Goal: Communication & Community: Share content

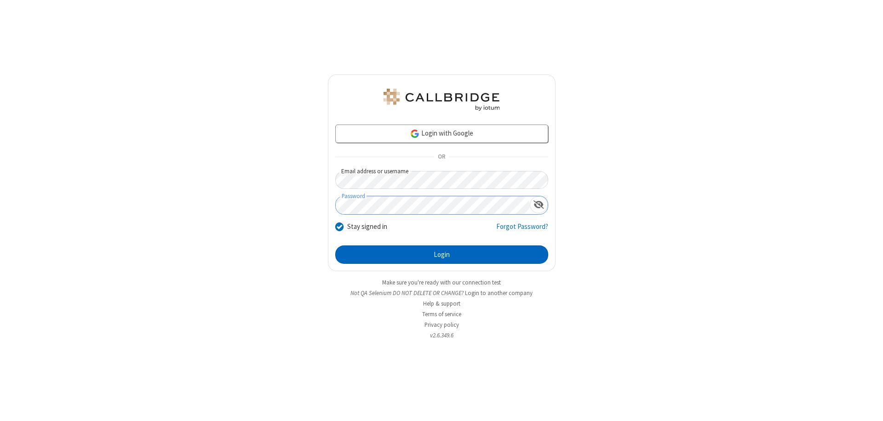
click at [441, 255] on button "Login" at bounding box center [441, 255] width 213 height 18
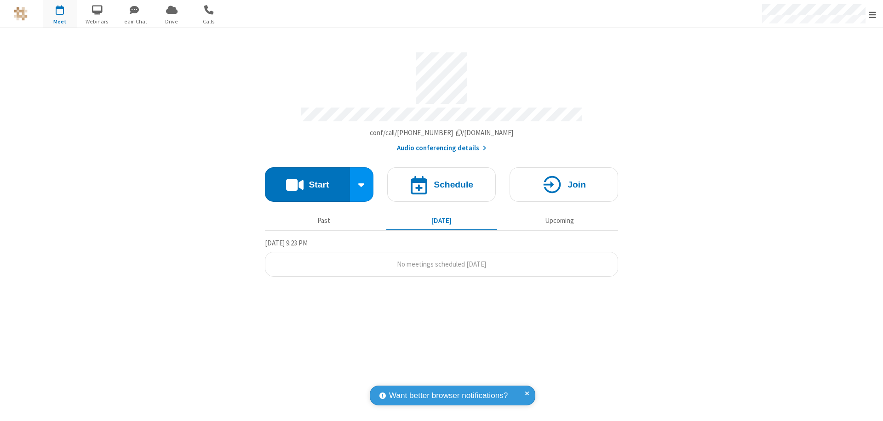
click at [307, 180] on button "Start" at bounding box center [307, 184] width 85 height 34
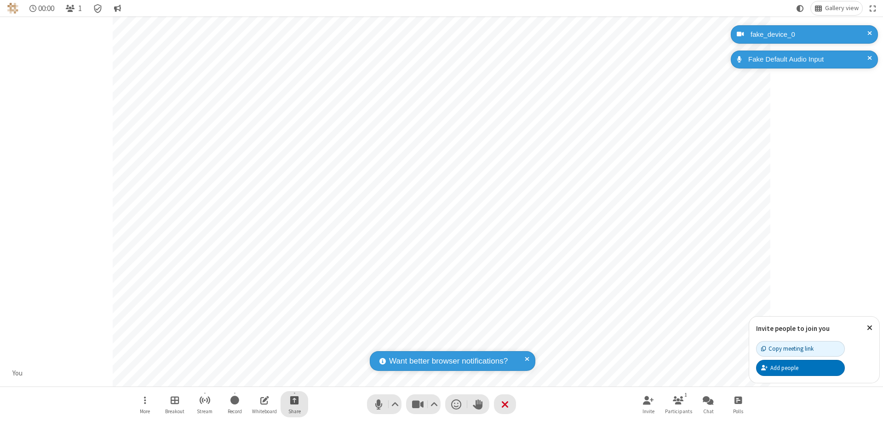
click at [294, 400] on span "Start sharing" at bounding box center [294, 400] width 9 height 11
click at [257, 362] on span "Present files & media" at bounding box center [257, 362] width 11 height 8
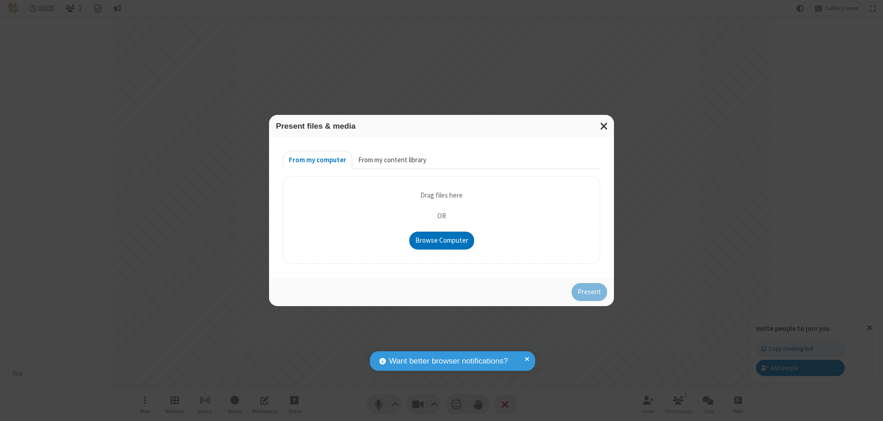
click at [391, 160] on button "From my content library" at bounding box center [392, 160] width 80 height 18
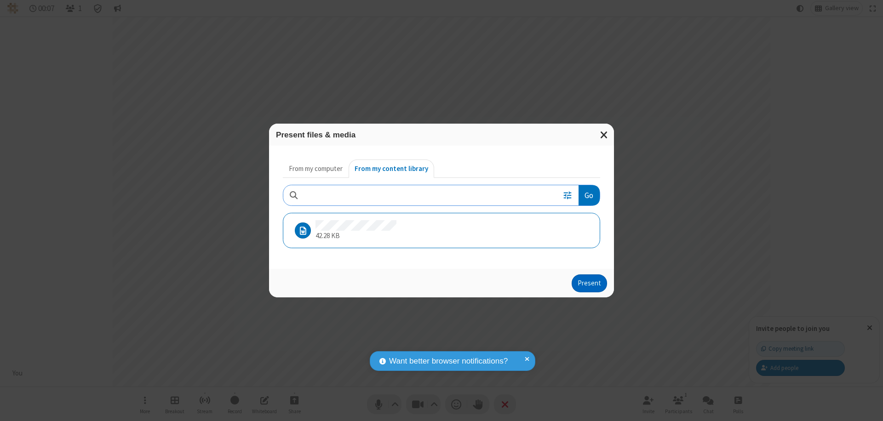
click at [590, 283] on button "Present" at bounding box center [589, 284] width 35 height 18
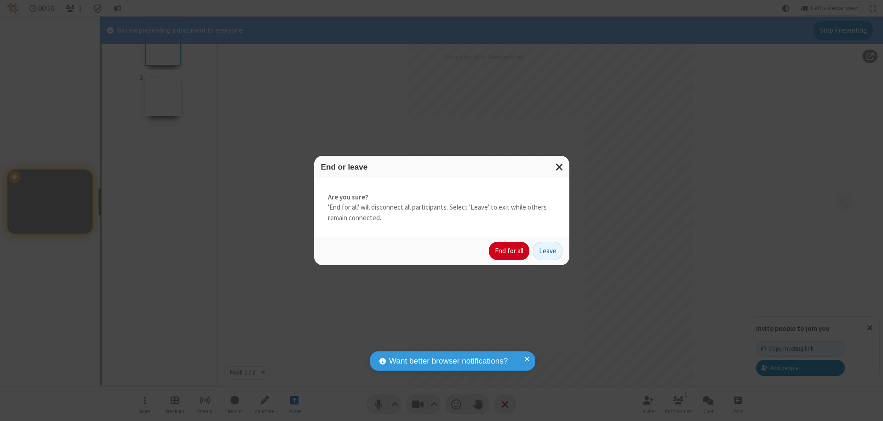
click at [510, 251] on button "End for all" at bounding box center [509, 251] width 40 height 18
